Goal: Browse casually: Explore the website without a specific task or goal

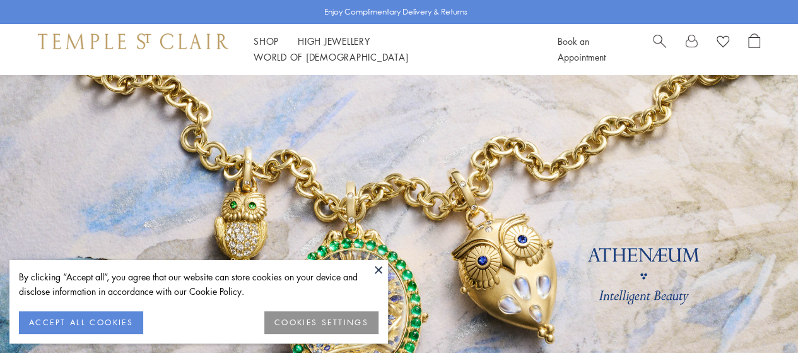
click at [379, 268] on button at bounding box center [378, 269] width 19 height 19
click at [380, 266] on button at bounding box center [378, 269] width 19 height 19
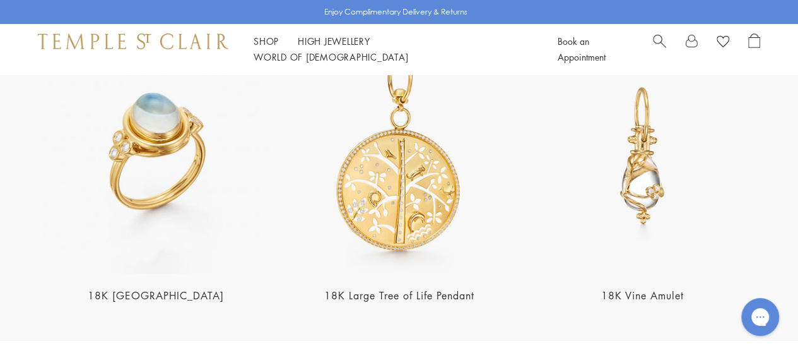
scroll to position [2198, 0]
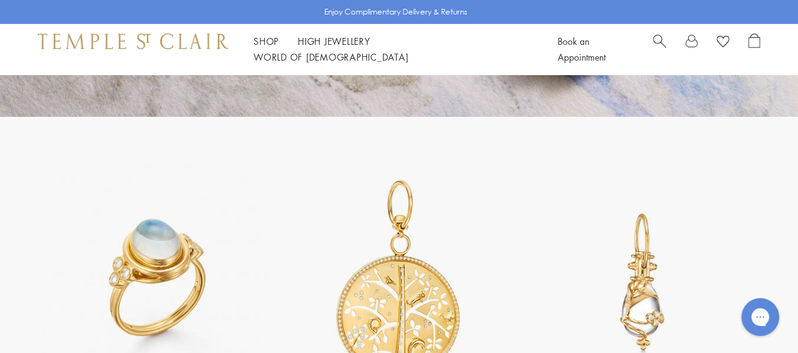
click at [144, 209] on img at bounding box center [156, 282] width 236 height 236
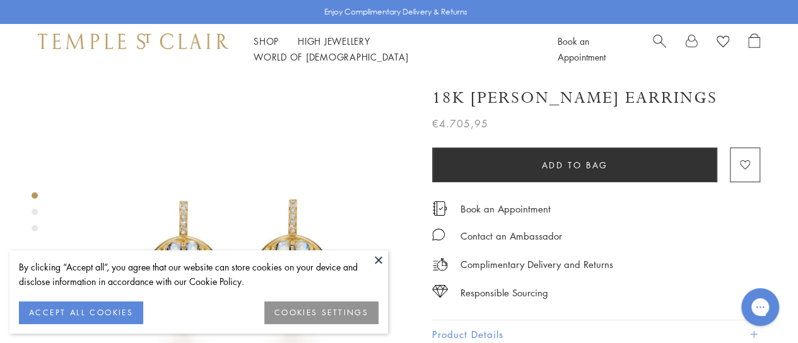
scroll to position [126, 0]
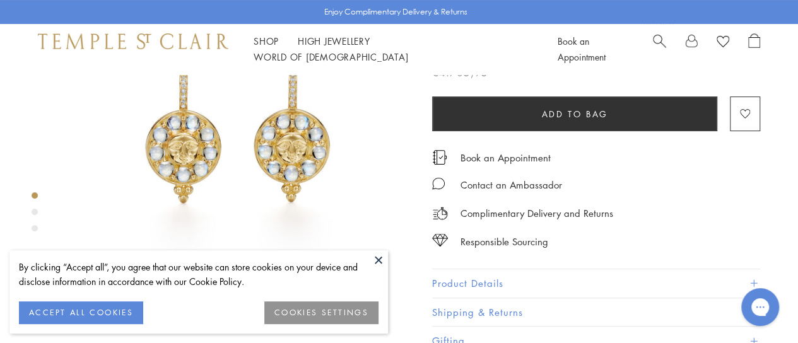
click at [384, 258] on button at bounding box center [378, 259] width 19 height 19
click at [95, 302] on button "ACCEPT ALL COOKIES" at bounding box center [81, 313] width 124 height 23
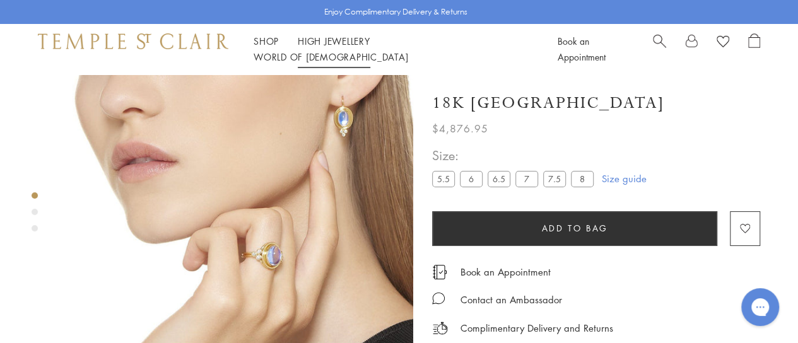
click at [309, 47] on link "High Jewellery High Jewellery" at bounding box center [334, 41] width 73 height 13
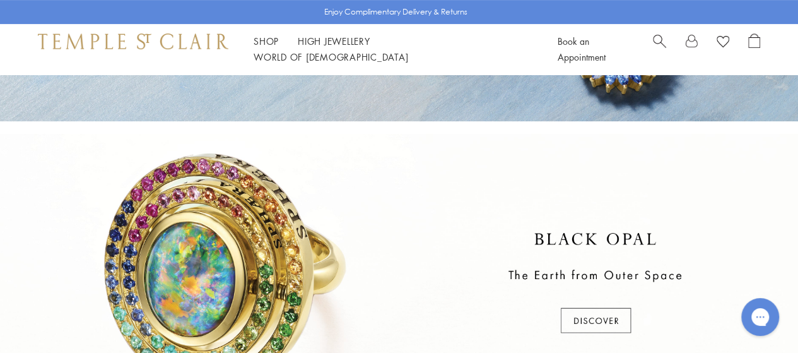
scroll to position [379, 0]
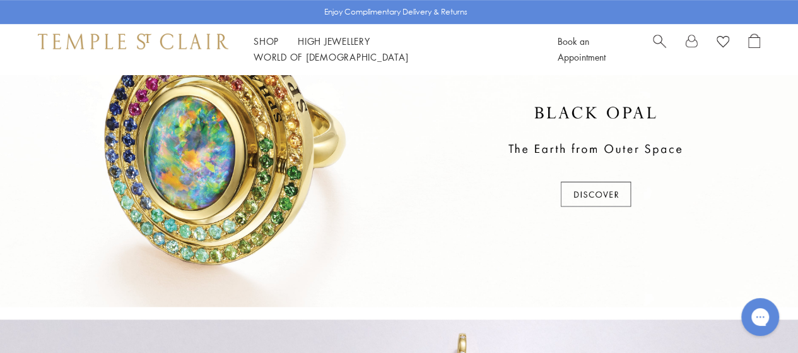
drag, startPoint x: 187, startPoint y: 166, endPoint x: 151, endPoint y: 182, distance: 38.7
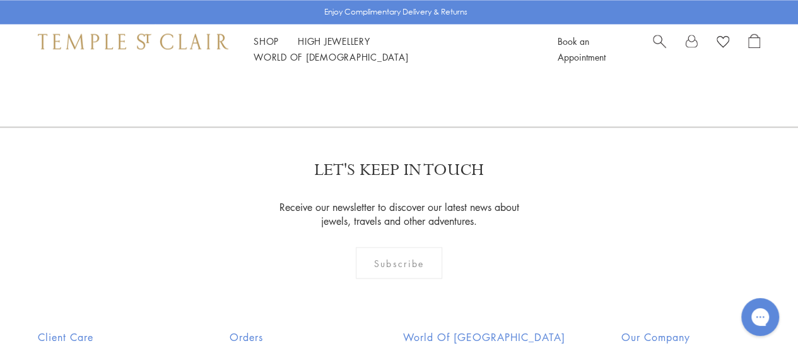
scroll to position [1136, 0]
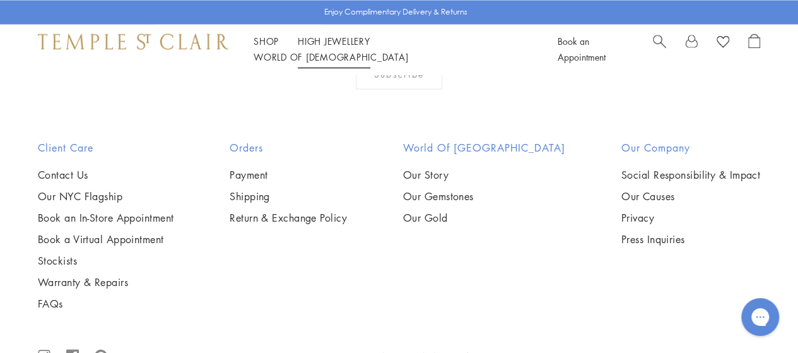
click at [327, 47] on link "High Jewellery High Jewellery" at bounding box center [334, 41] width 73 height 13
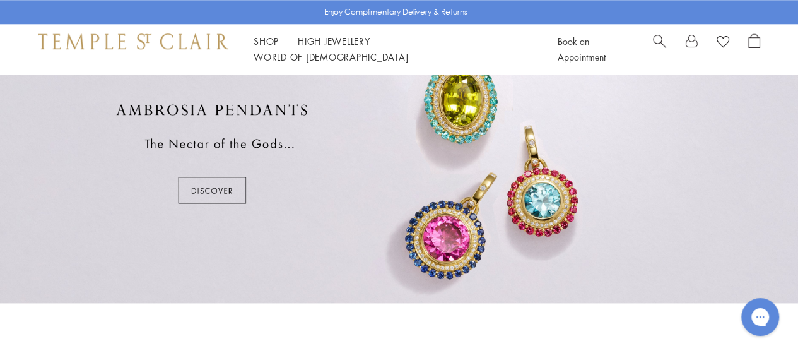
scroll to position [1136, 0]
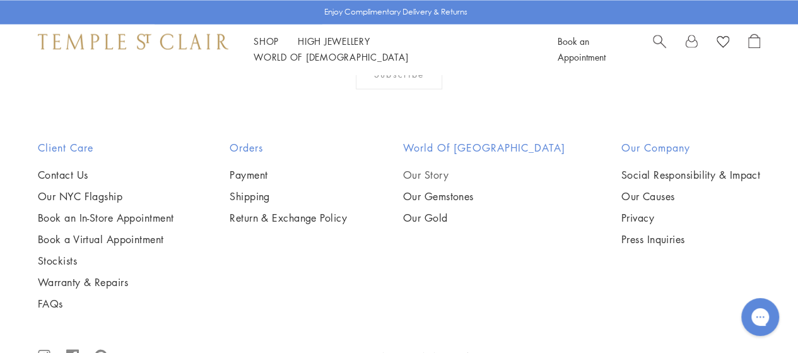
click at [444, 173] on link "Our Story" at bounding box center [484, 174] width 162 height 14
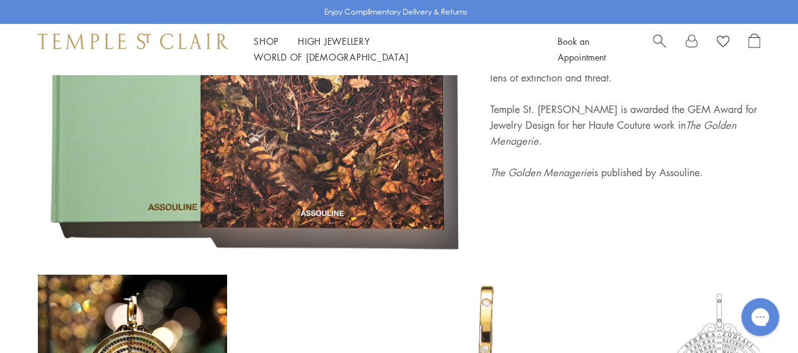
scroll to position [4056, 0]
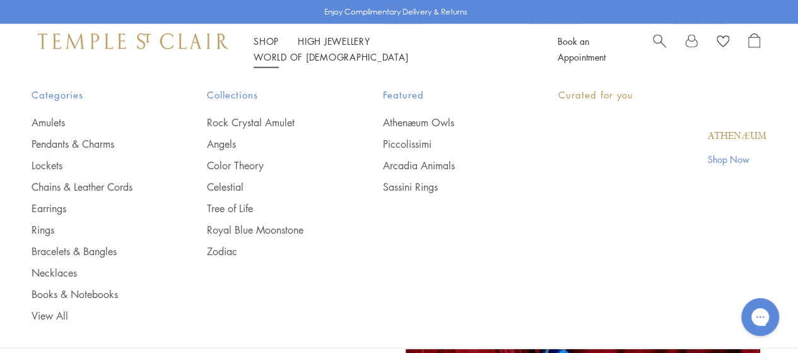
click at [268, 47] on link "Shop Shop" at bounding box center [266, 41] width 25 height 13
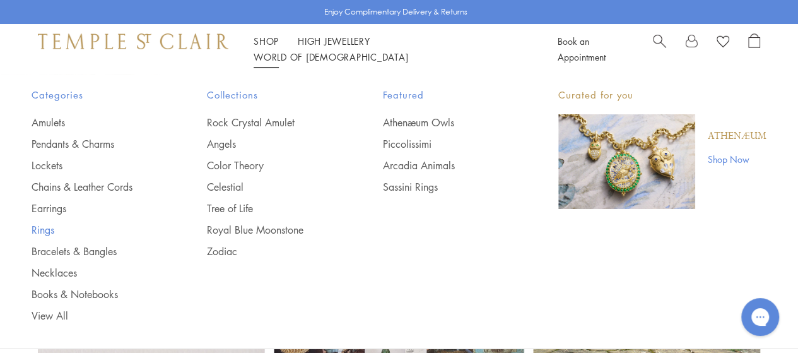
click at [47, 228] on link "Rings" at bounding box center [94, 230] width 125 height 14
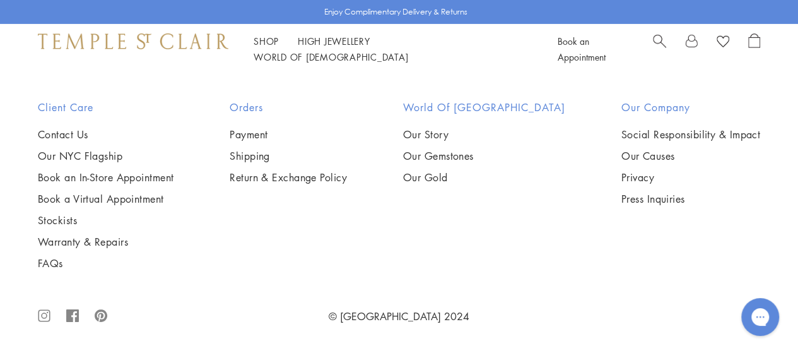
scroll to position [4981, 0]
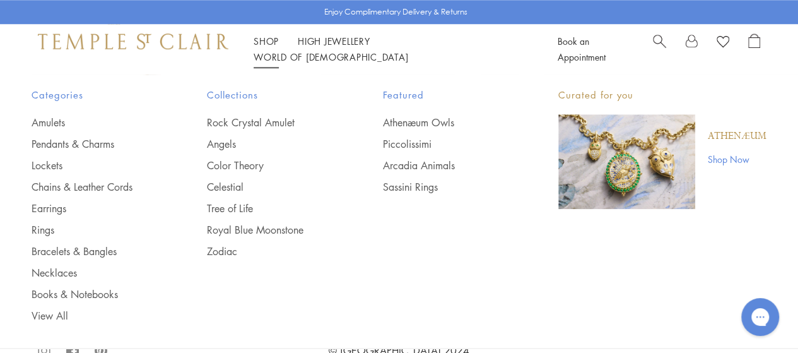
click at [266, 47] on link "Shop Shop" at bounding box center [266, 41] width 25 height 13
click at [54, 210] on link "Earrings" at bounding box center [94, 208] width 125 height 14
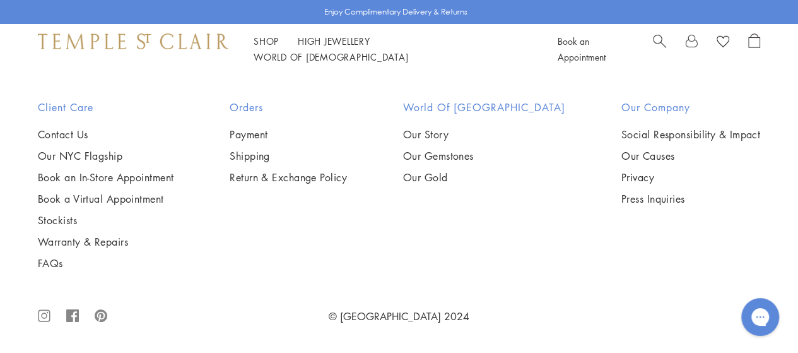
scroll to position [5615, 0]
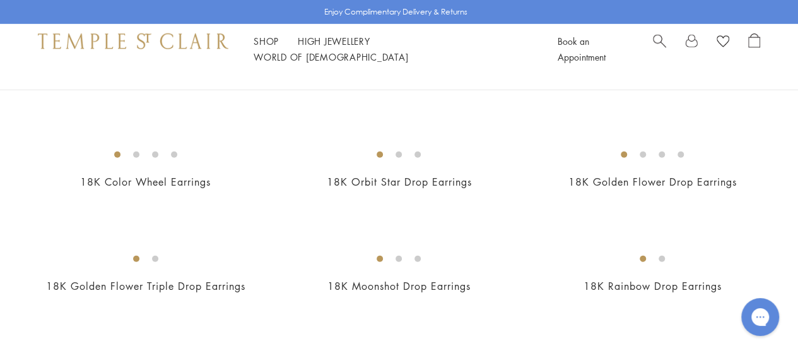
scroll to position [1388, 0]
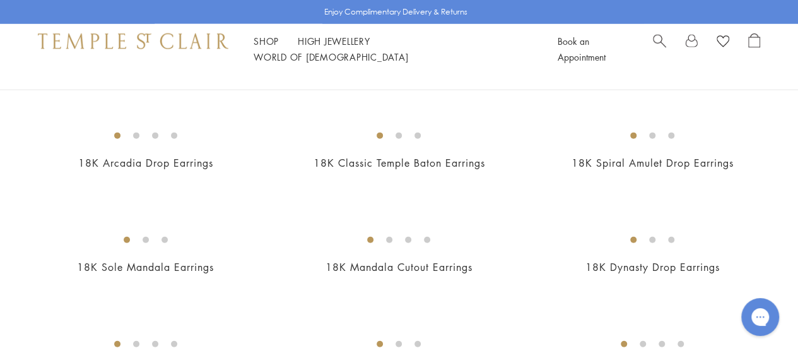
click at [0, 0] on img at bounding box center [0, 0] width 0 height 0
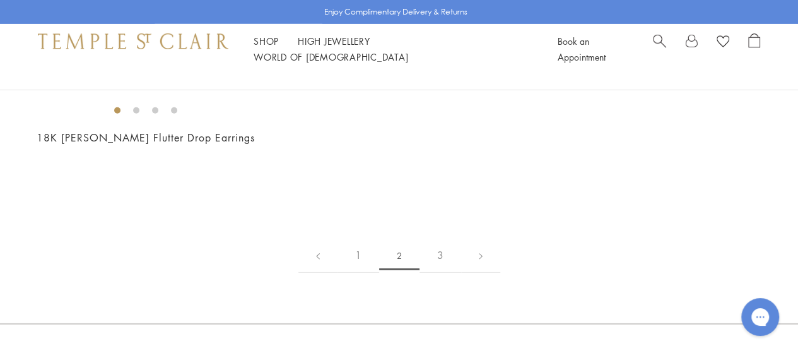
scroll to position [1640, 0]
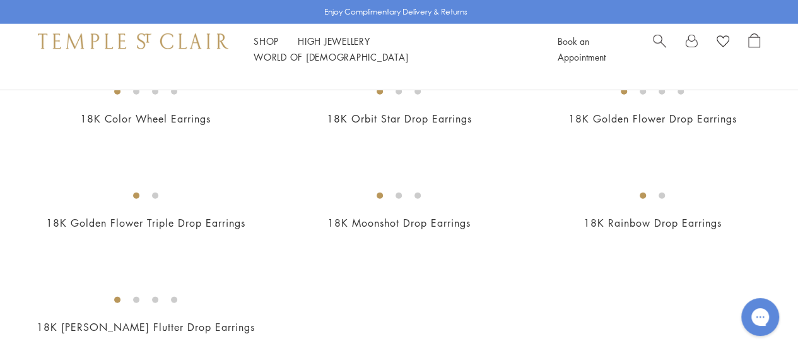
click at [0, 0] on img at bounding box center [0, 0] width 0 height 0
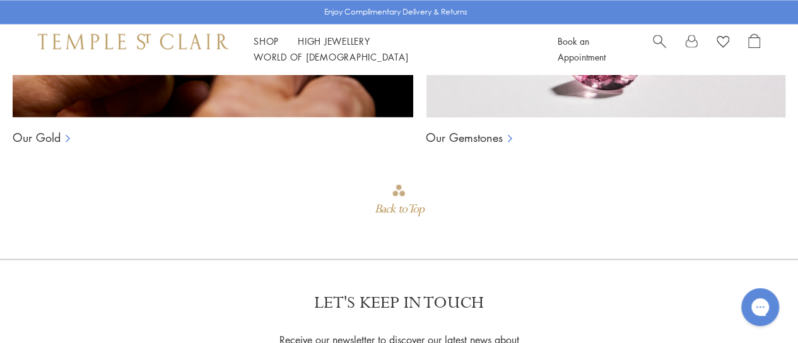
scroll to position [1147, 0]
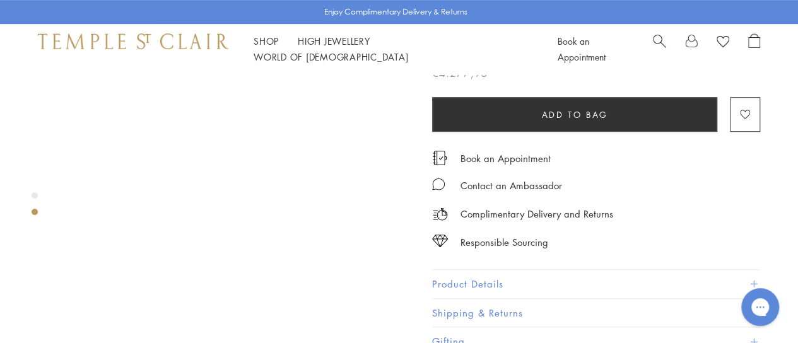
scroll to position [493, 0]
